Goal: Task Accomplishment & Management: Complete application form

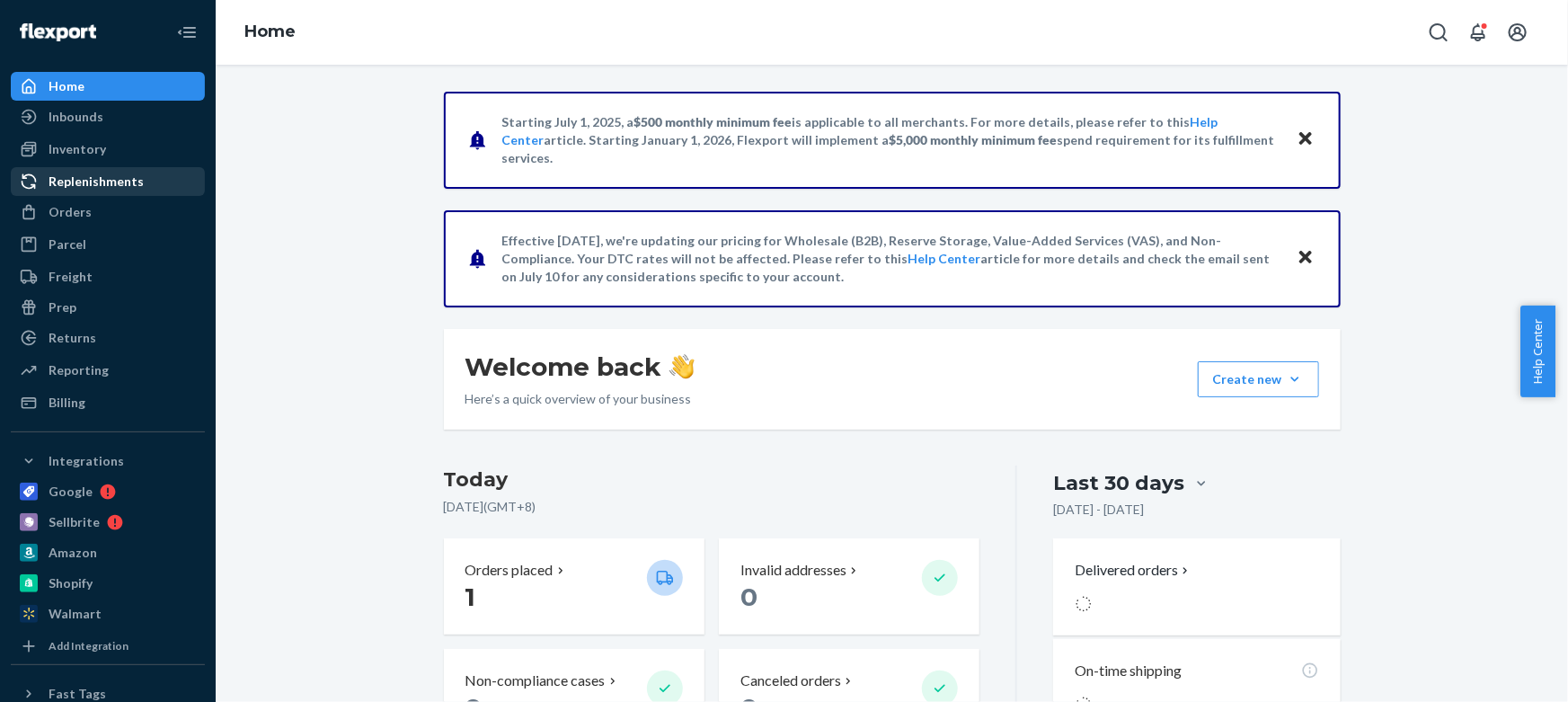
click at [107, 171] on div "Replenishments" at bounding box center [108, 181] width 191 height 25
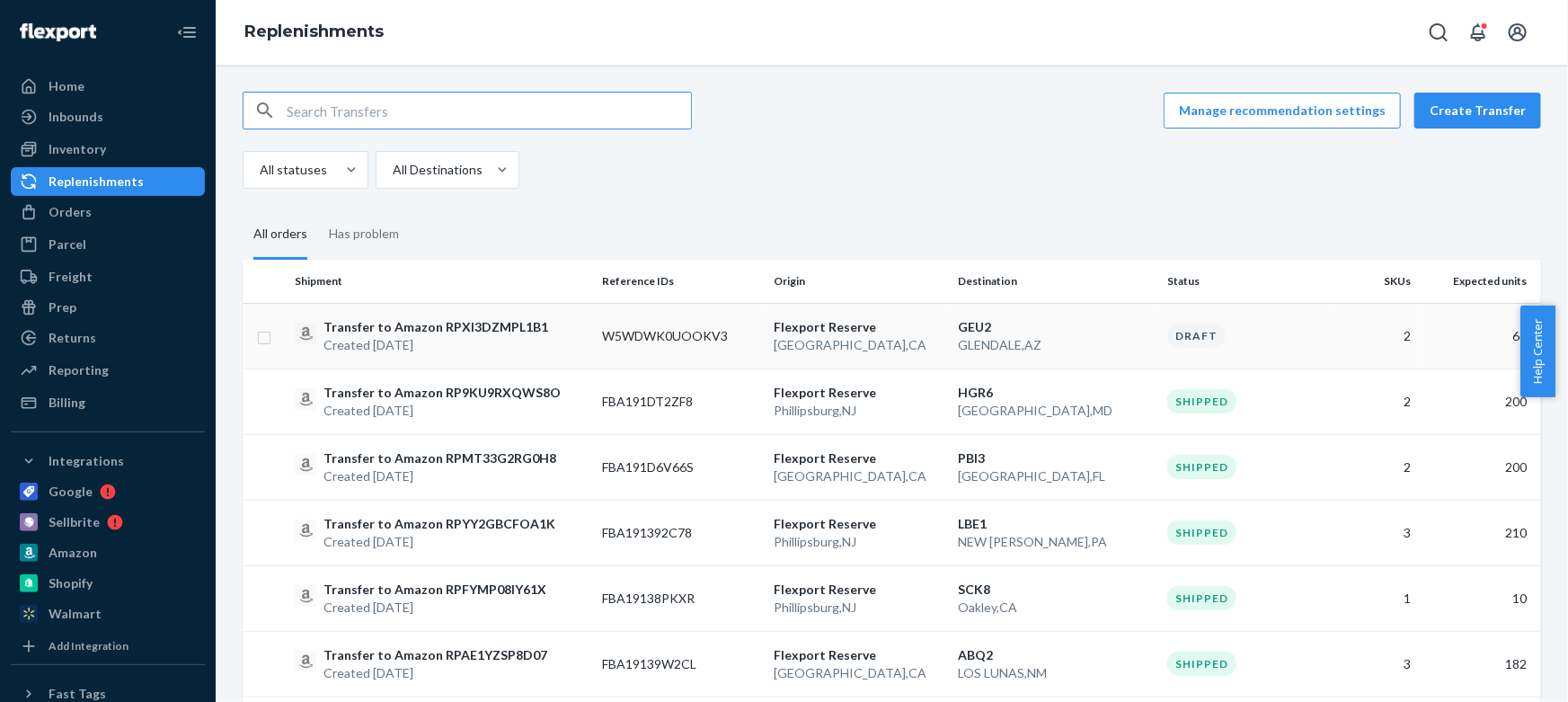
click at [555, 335] on div "Transfer to Amazon RPXI3DZMPL1B1 Created [DATE]" at bounding box center [441, 336] width 293 height 36
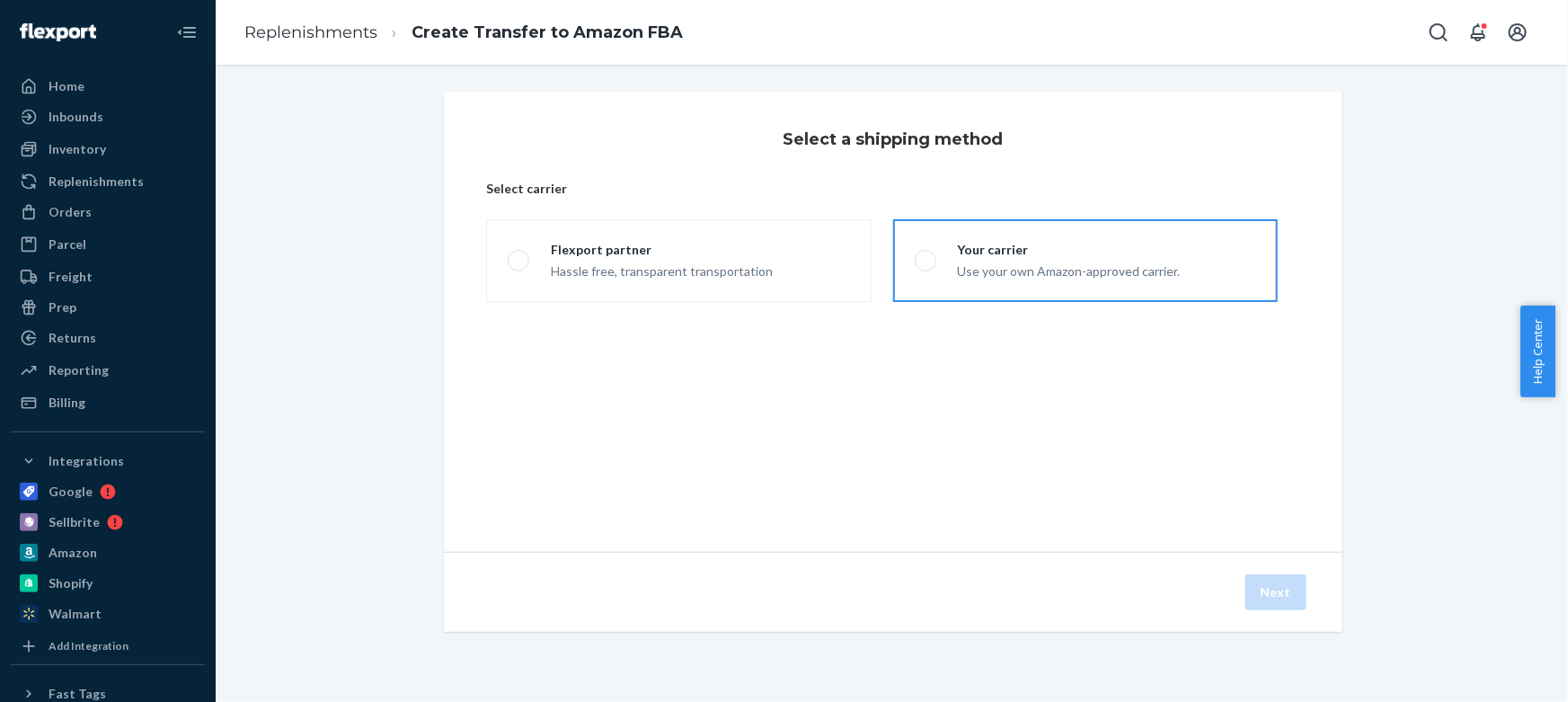
click at [1036, 274] on div "Use your own Amazon-approved carrier." at bounding box center [1069, 269] width 223 height 22
click at [927, 267] on input "Your carrier Use your own Amazon-approved carrier." at bounding box center [921, 262] width 12 height 12
radio input "true"
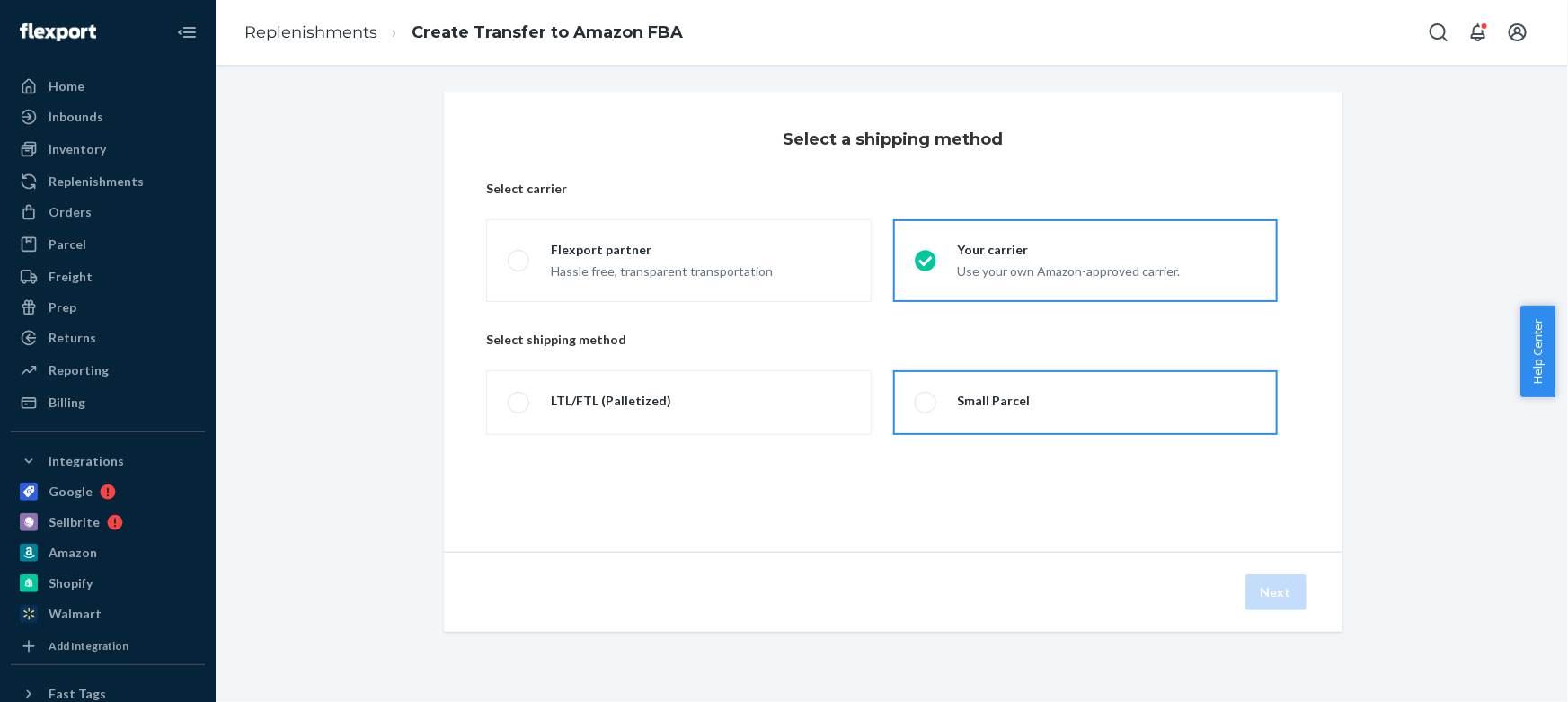
click at [1074, 409] on label "Small Parcel" at bounding box center [1085, 403] width 385 height 65
click at [927, 409] on input "Small Parcel" at bounding box center [921, 404] width 12 height 12
radio input "true"
click at [1282, 594] on button "Next" at bounding box center [1277, 593] width 62 height 36
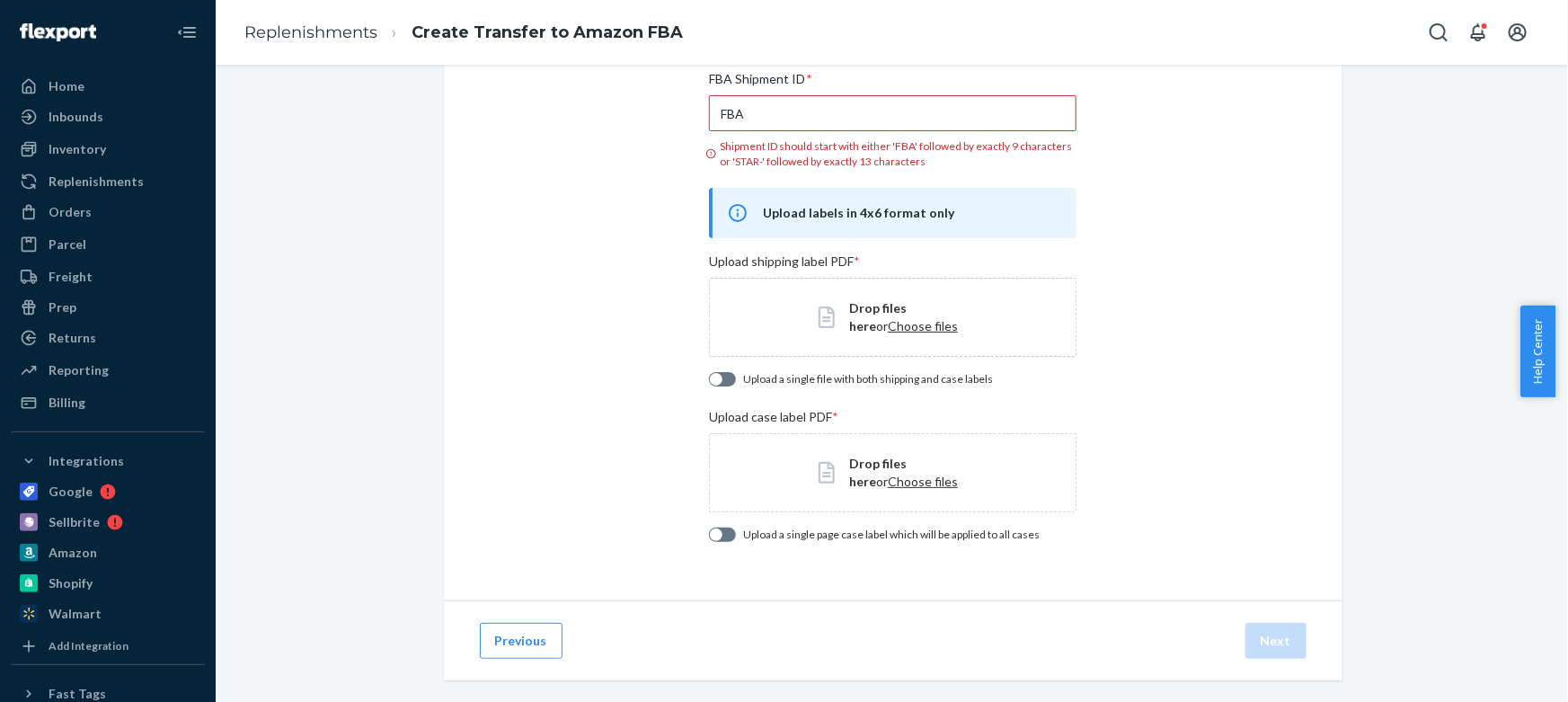
scroll to position [155, 0]
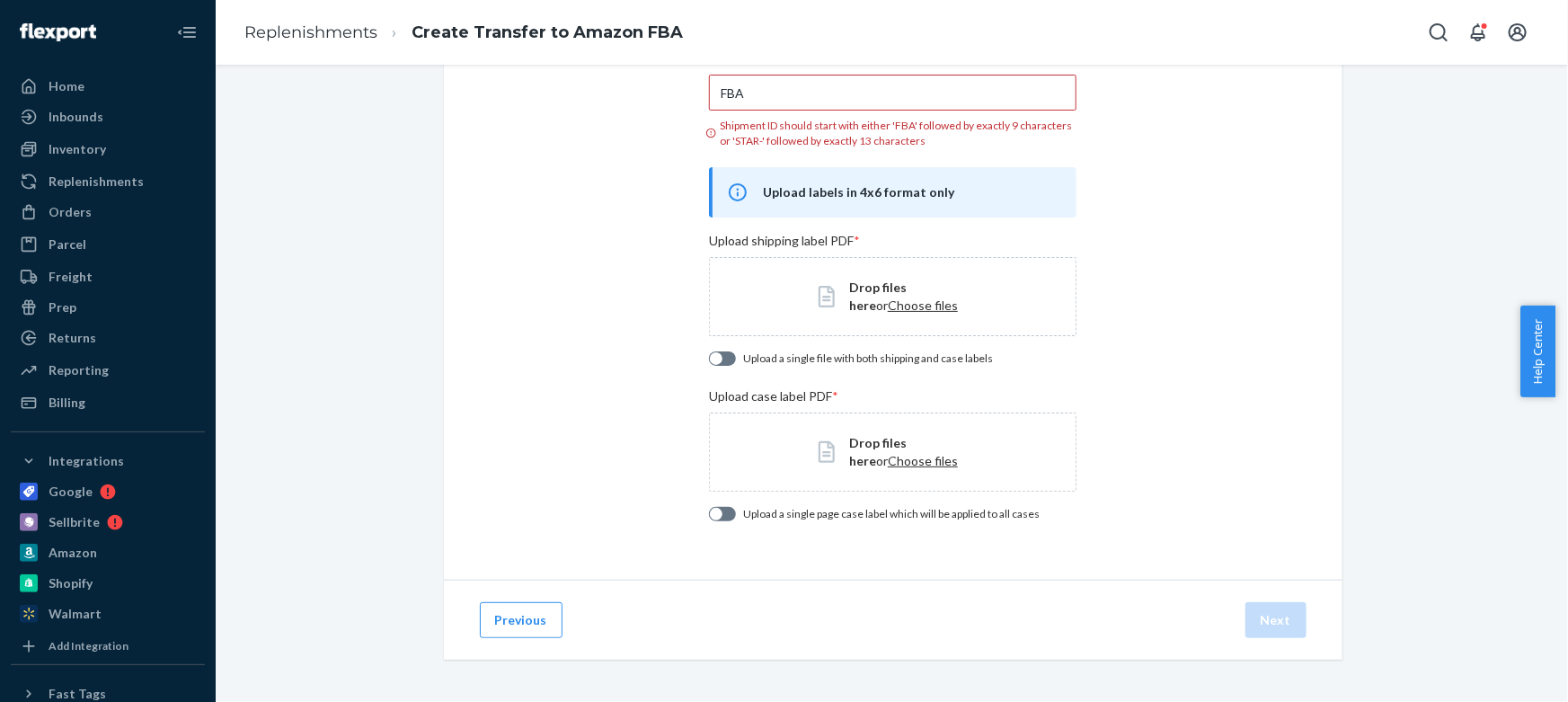
click at [878, 316] on div "Drop files here or Choose files" at bounding box center [893, 297] width 368 height 80
click at [894, 462] on span "Choose files" at bounding box center [923, 460] width 71 height 15
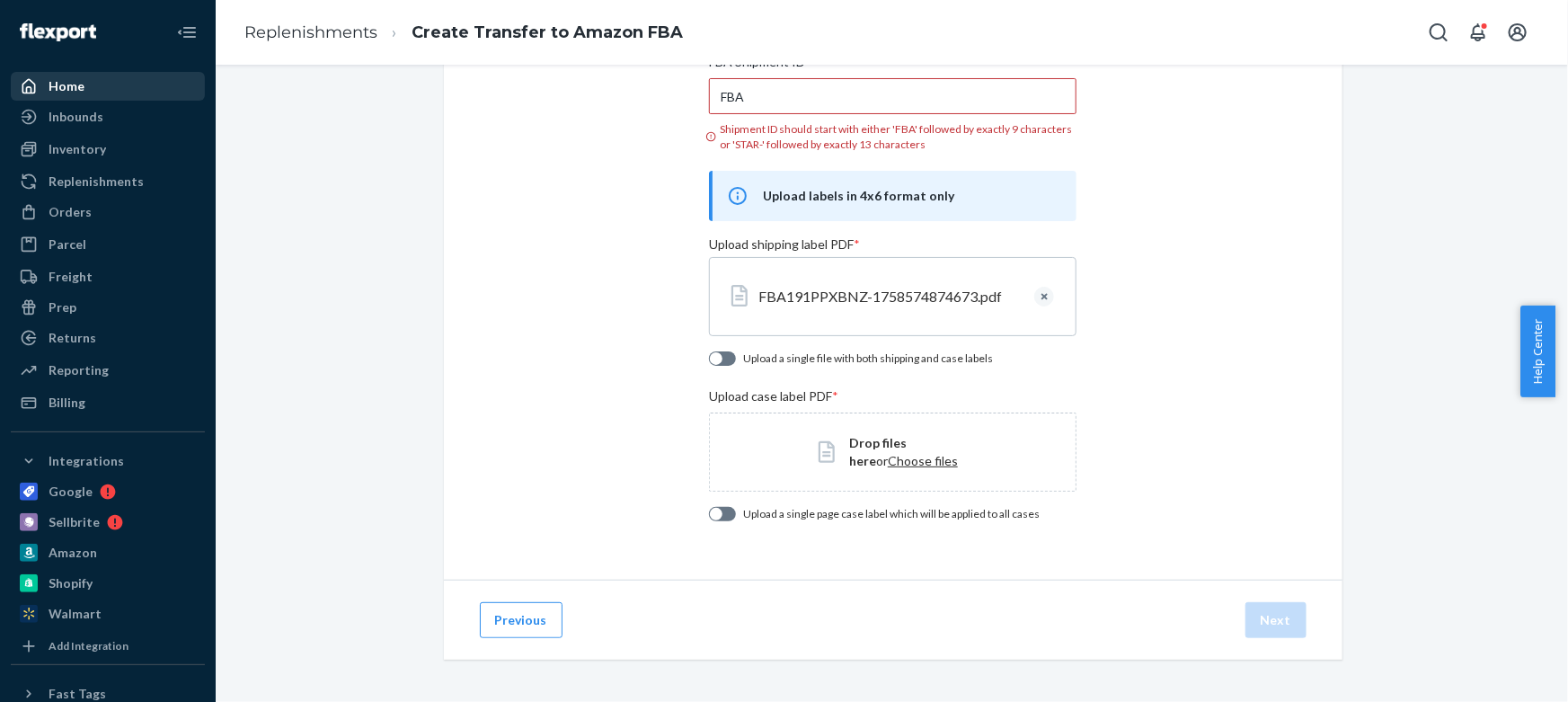
click at [79, 88] on div "Home" at bounding box center [67, 87] width 36 height 18
